Goal: Task Accomplishment & Management: Manage account settings

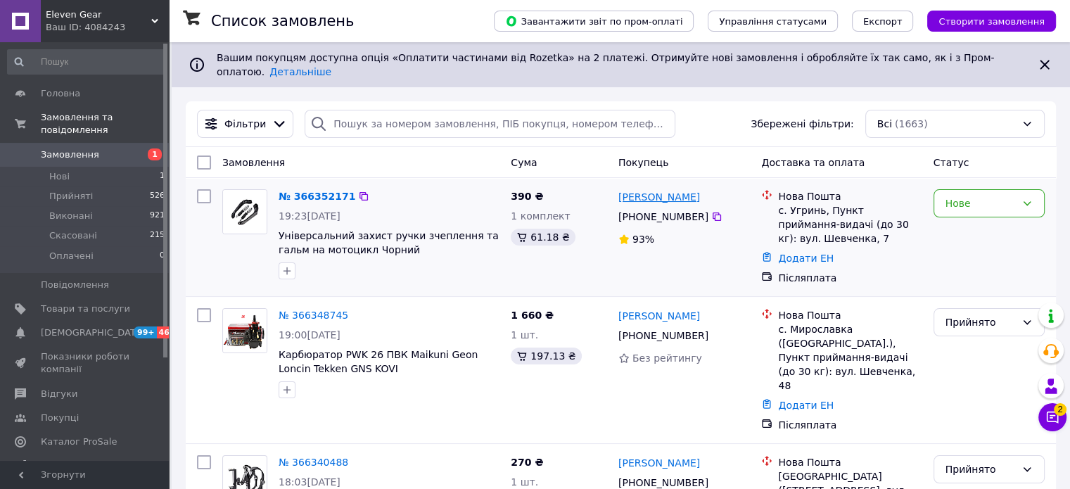
click at [642, 190] on link "[PERSON_NAME]" at bounding box center [659, 197] width 82 height 14
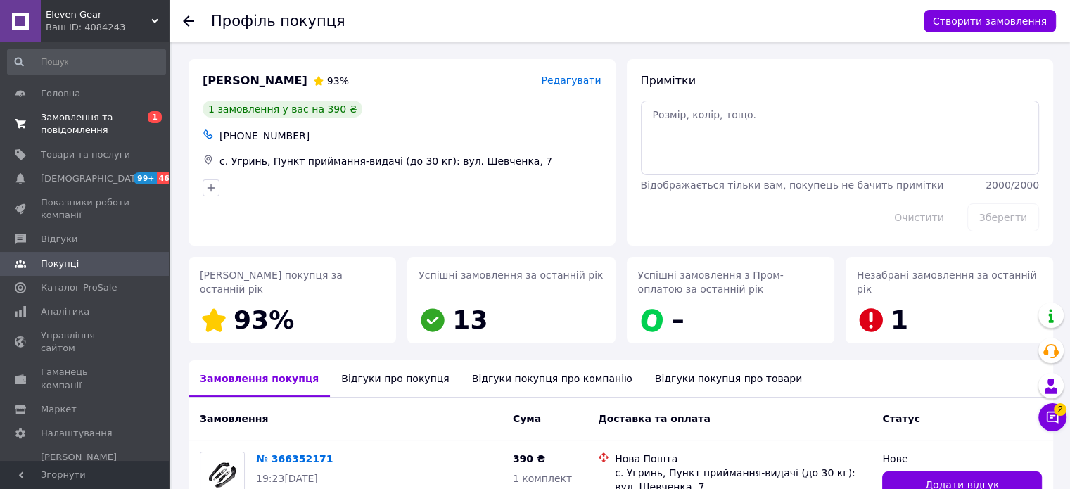
click at [59, 121] on span "Замовлення та повідомлення" at bounding box center [85, 123] width 89 height 25
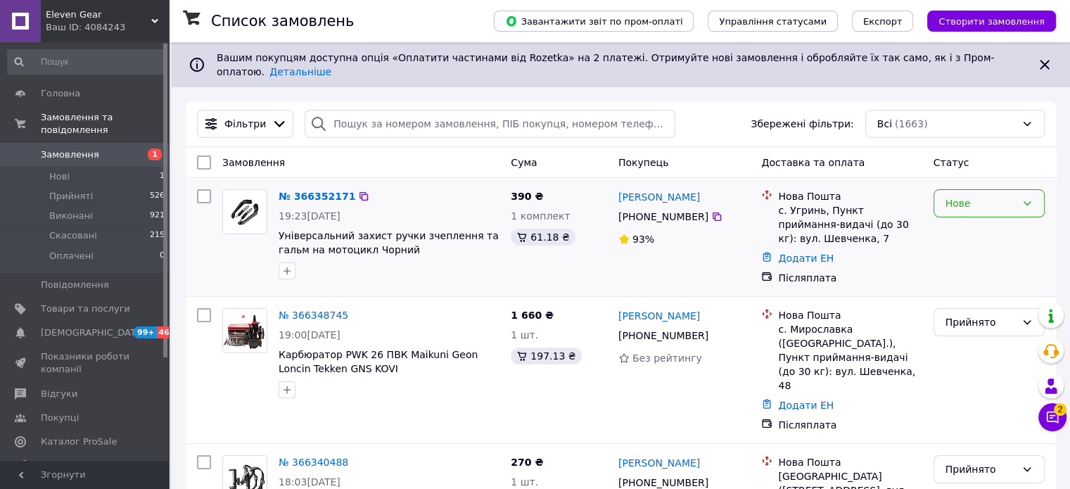
click at [1009, 196] on div "Нове" at bounding box center [980, 203] width 70 height 15
click at [971, 216] on li "Прийнято" at bounding box center [988, 222] width 110 height 25
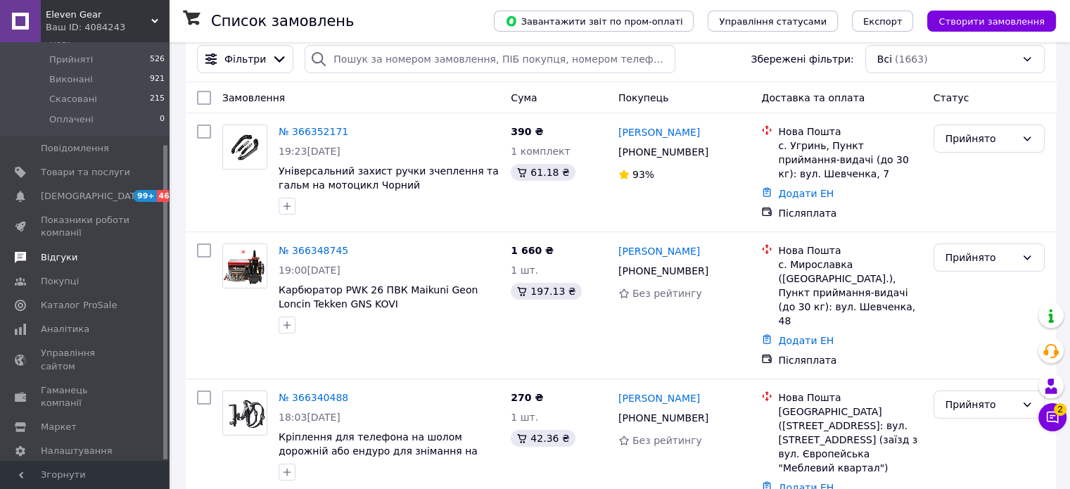
scroll to position [70, 0]
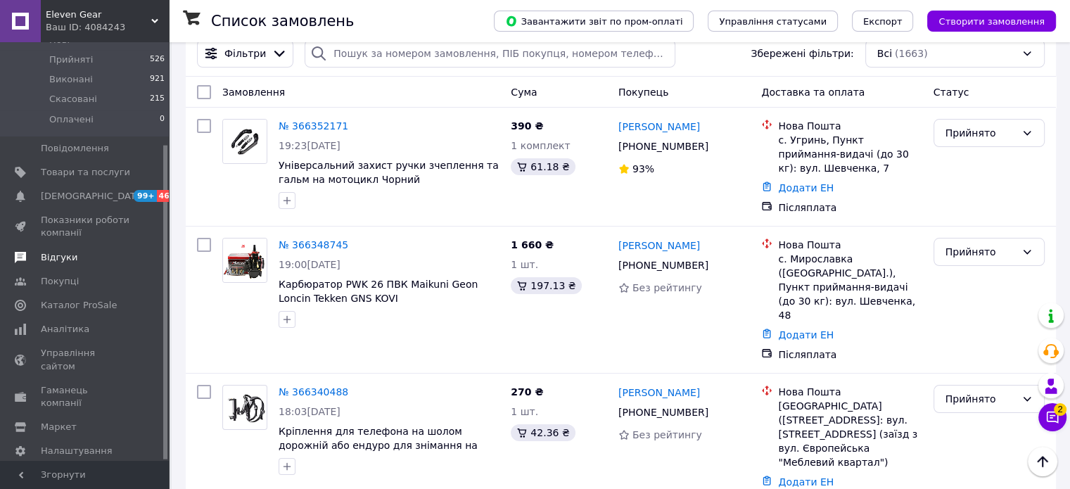
click at [60, 251] on span "Відгуки" at bounding box center [59, 257] width 37 height 13
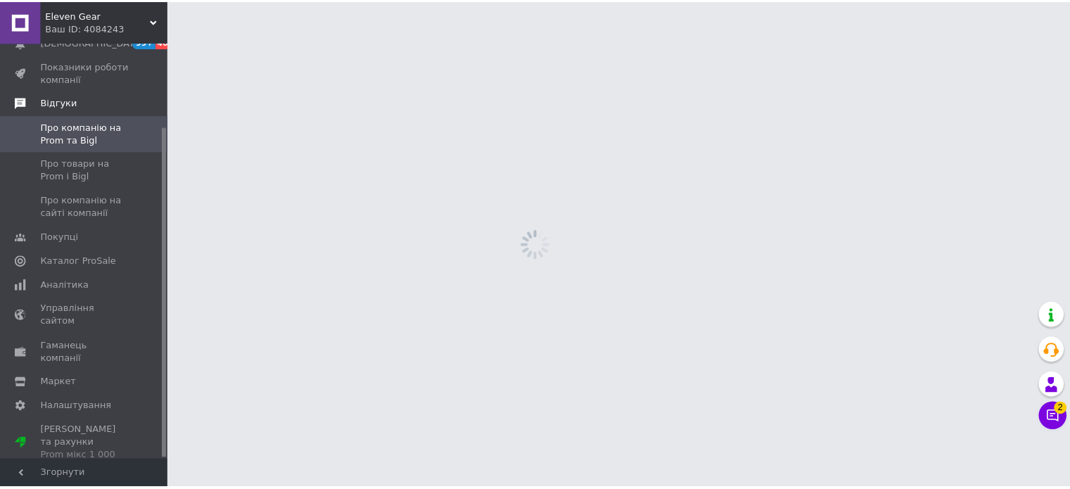
scroll to position [105, 0]
